Goal: Information Seeking & Learning: Browse casually

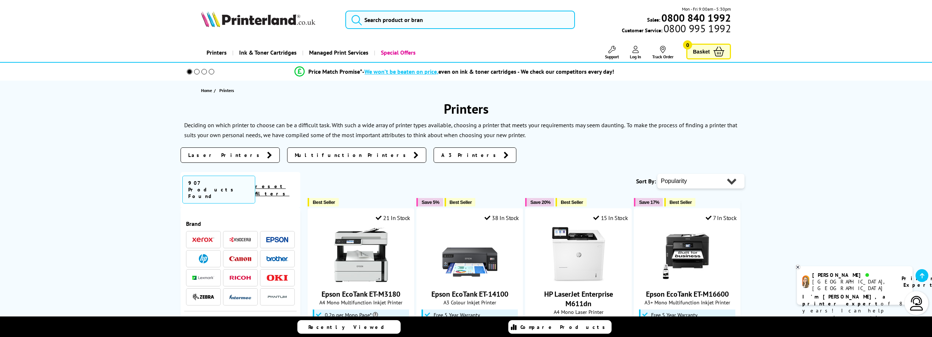
scroll to position [855, 0]
